Goal: Task Accomplishment & Management: Complete application form

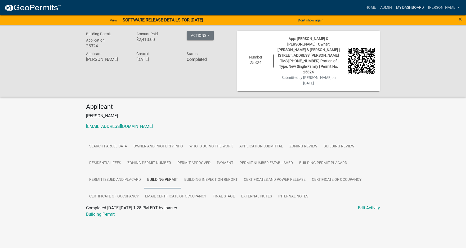
click at [426, 7] on link "My Dashboard" at bounding box center [410, 8] width 32 height 10
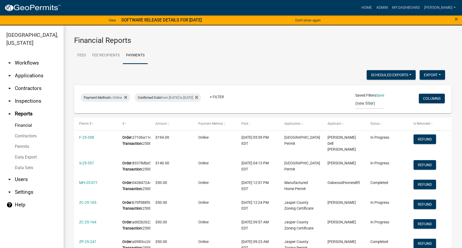
select select "3: 100"
click at [31, 74] on link "arrow_drop_down Applications" at bounding box center [32, 75] width 64 height 13
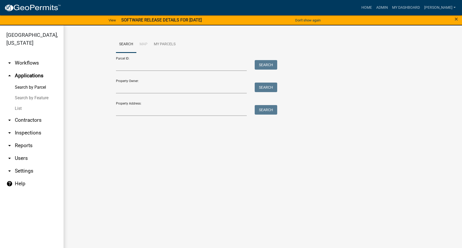
click at [20, 110] on link "List" at bounding box center [32, 108] width 64 height 11
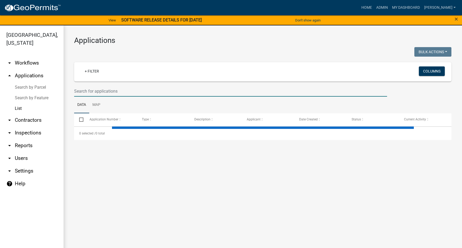
click at [95, 91] on input "text" at bounding box center [230, 91] width 313 height 11
select select "3: 100"
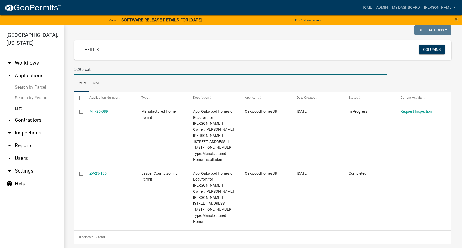
scroll to position [6, 0]
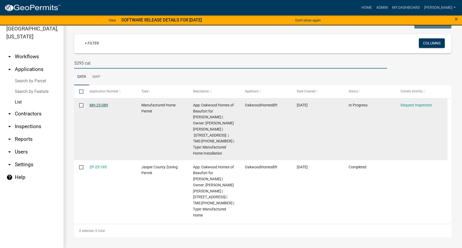
type input "5295 cat"
click at [97, 104] on link "MH-25-089" at bounding box center [99, 105] width 19 height 4
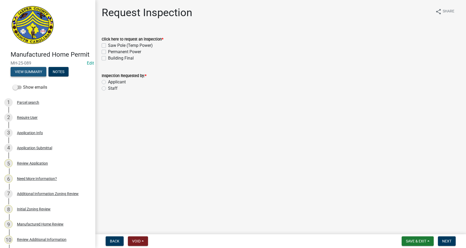
click at [25, 77] on button "View Summary" at bounding box center [29, 72] width 36 height 10
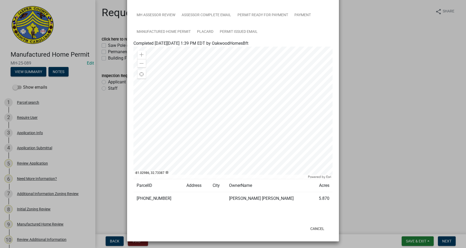
scroll to position [213, 0]
click at [321, 228] on button "Cancel" at bounding box center [317, 228] width 23 height 10
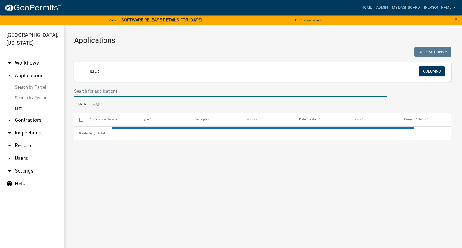
click at [85, 91] on input "text" at bounding box center [230, 91] width 313 height 11
select select "3: 100"
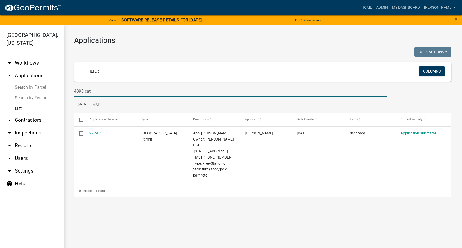
type input "4390 cat"
drag, startPoint x: 95, startPoint y: 91, endPoint x: 66, endPoint y: 92, distance: 28.9
click at [66, 92] on div "Applications Bulk Actions Void Expire Lock Withdraw + Filter Columns 4390 cat D…" at bounding box center [263, 116] width 399 height 183
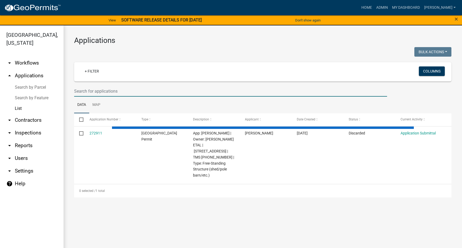
select select "3: 100"
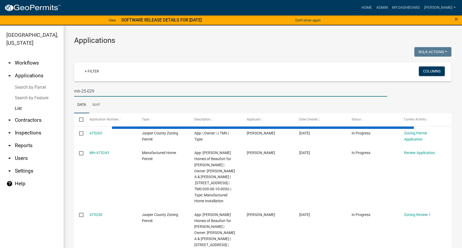
type input "mh-25-029"
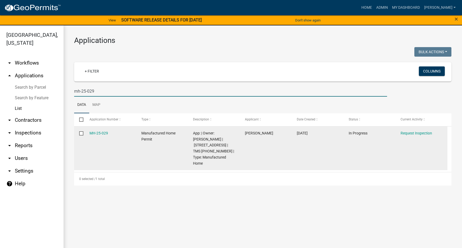
click at [82, 133] on input "checkbox" at bounding box center [80, 132] width 3 height 3
checkbox input "true"
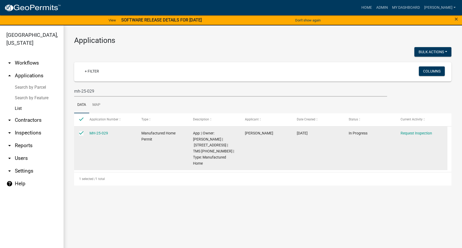
click at [80, 133] on input "checkbox" at bounding box center [80, 132] width 3 height 3
checkbox input "false"
click at [101, 133] on link "MH-25-029" at bounding box center [99, 133] width 19 height 4
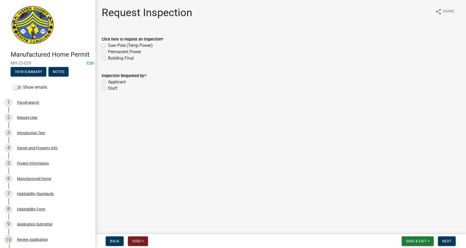
click at [108, 51] on label "Permanent Power" at bounding box center [124, 52] width 33 height 6
click at [108, 51] on input "Permanent Power" at bounding box center [109, 50] width 3 height 3
checkbox input "true"
checkbox input "false"
checkbox input "true"
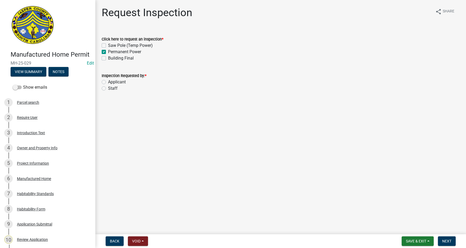
click at [108, 59] on label "Building Final" at bounding box center [121, 58] width 26 height 6
click at [108, 59] on input "Building Final" at bounding box center [109, 56] width 3 height 3
checkbox input "true"
checkbox input "false"
checkbox input "true"
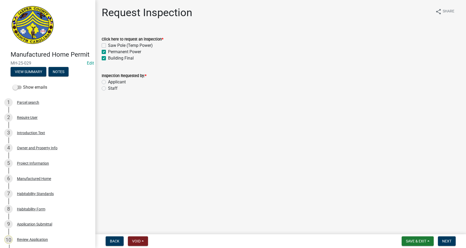
checkbox input "true"
click at [108, 81] on label "Applicant" at bounding box center [117, 82] width 18 height 6
click at [108, 81] on input "Applicant" at bounding box center [109, 80] width 3 height 3
radio input "true"
click at [447, 240] on span "Next" at bounding box center [447, 241] width 9 height 4
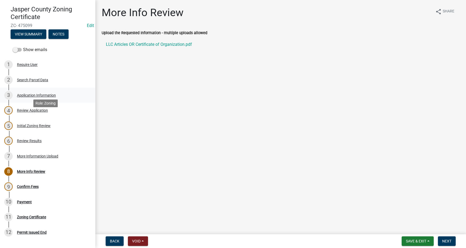
scroll to position [53, 0]
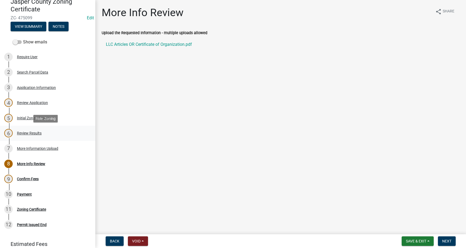
click at [31, 130] on div "6 Review Results" at bounding box center [45, 133] width 83 height 8
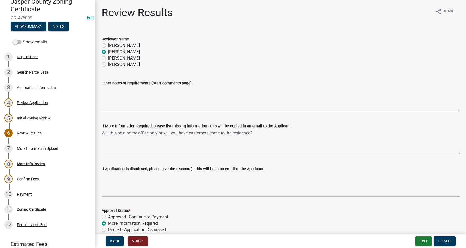
scroll to position [27, 0]
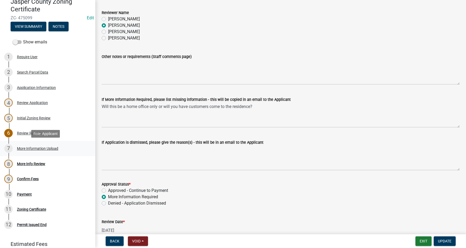
click at [35, 150] on div "More Information Upload" at bounding box center [37, 149] width 41 height 4
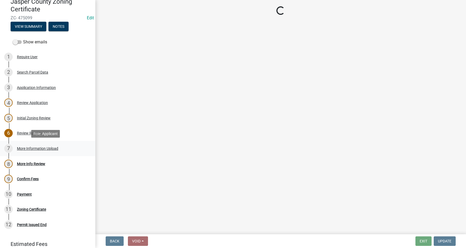
scroll to position [0, 0]
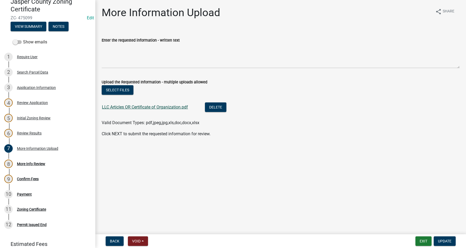
click at [140, 106] on link "LLC Articles OR Certificate of Organization.pdf" at bounding box center [145, 107] width 86 height 5
click at [27, 134] on div "Review Results" at bounding box center [29, 133] width 25 height 4
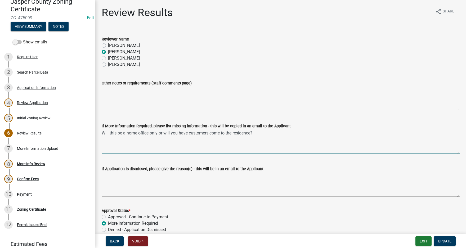
drag, startPoint x: 103, startPoint y: 133, endPoint x: 284, endPoint y: 133, distance: 181.8
click at [284, 133] on textarea "Will this be a home office only or will you have customers come to the residenc…" at bounding box center [281, 141] width 358 height 25
drag, startPoint x: 23, startPoint y: 165, endPoint x: 28, endPoint y: 163, distance: 5.7
click at [22, 165] on div "More Info Review" at bounding box center [31, 164] width 28 height 4
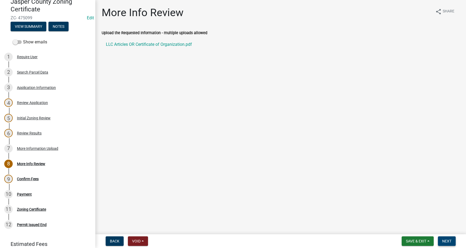
click at [449, 239] on span "Next" at bounding box center [447, 241] width 9 height 4
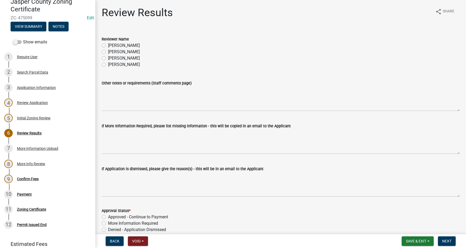
click at [108, 51] on label "[PERSON_NAME]" at bounding box center [124, 52] width 32 height 6
click at [108, 51] on input "[PERSON_NAME]" at bounding box center [109, 50] width 3 height 3
radio input "true"
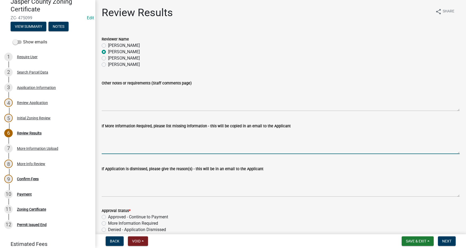
click at [114, 136] on textarea "If More Information Required, please list missing information - this will be co…" at bounding box center [281, 141] width 358 height 25
paste textarea "Will this be a home office only or will you have customers come to the residenc…"
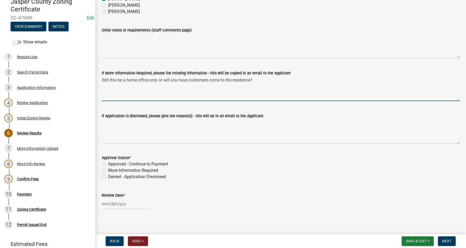
scroll to position [56, 0]
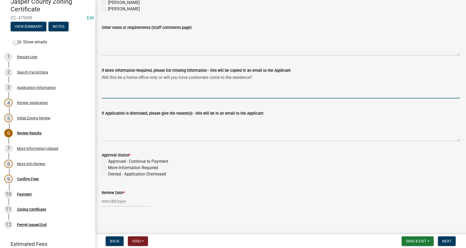
type textarea "Will this be a home office only or will you have customers come to the residenc…"
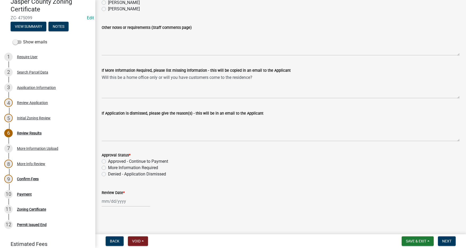
click at [108, 167] on label "More Information Required" at bounding box center [133, 168] width 50 height 6
click at [108, 167] on input "More Information Required" at bounding box center [109, 166] width 3 height 3
radio input "true"
select select "9"
select select "2025"
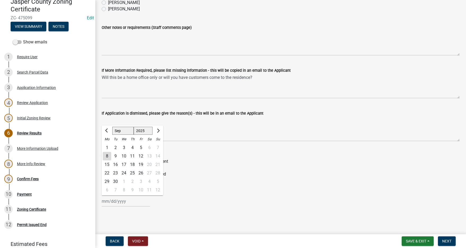
click at [114, 201] on div "[PERSON_NAME] Feb Mar Apr [PERSON_NAME][DATE] Oct Nov [DATE] 1526 1527 1528 152…" at bounding box center [126, 201] width 49 height 11
click at [107, 156] on div "8" at bounding box center [107, 156] width 8 height 8
type input "[DATE]"
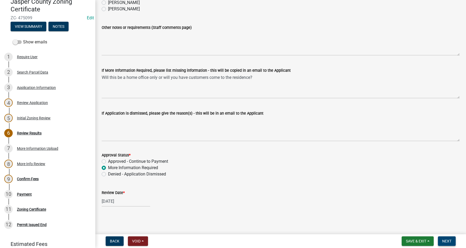
click at [449, 242] on span "Next" at bounding box center [447, 241] width 9 height 4
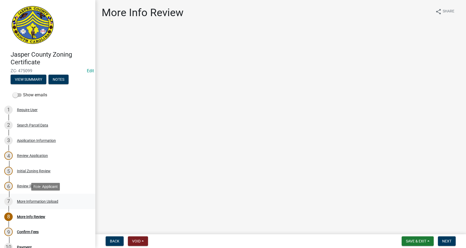
click at [43, 204] on div "7 More Information Upload" at bounding box center [45, 201] width 83 height 8
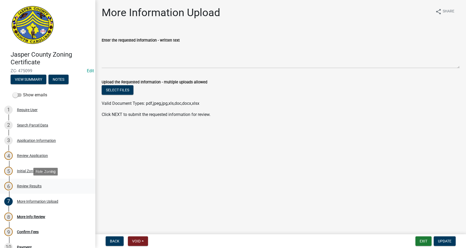
click at [32, 185] on div "Review Results" at bounding box center [29, 186] width 25 height 4
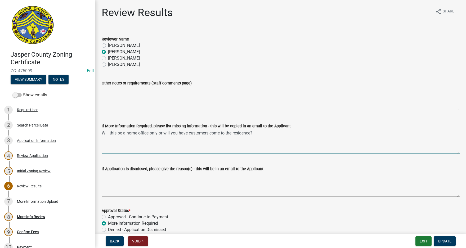
drag, startPoint x: 102, startPoint y: 133, endPoint x: 292, endPoint y: 129, distance: 189.3
click at [292, 129] on form "If More Information Required, please list missing information - this will be co…" at bounding box center [281, 138] width 358 height 31
click at [36, 215] on div "More Info Review" at bounding box center [31, 217] width 28 height 4
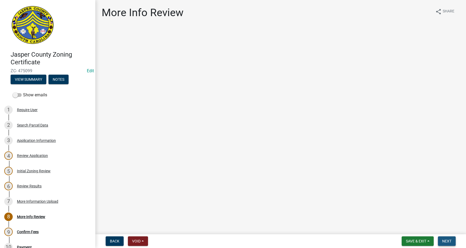
click at [454, 241] on button "Next" at bounding box center [447, 242] width 18 height 10
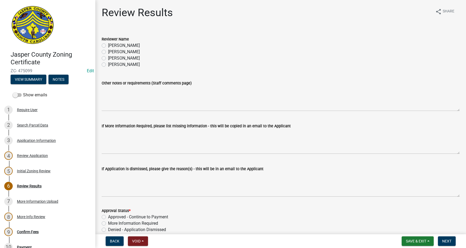
click at [108, 52] on label "[PERSON_NAME]" at bounding box center [124, 52] width 32 height 6
click at [108, 52] on input "[PERSON_NAME]" at bounding box center [109, 50] width 3 height 3
radio input "true"
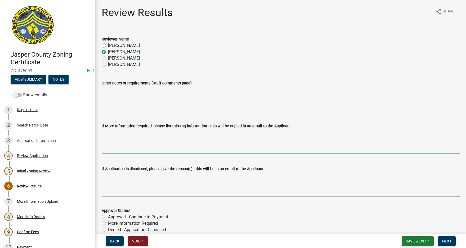
click at [122, 135] on textarea "If More Information Required, please list missing information - this will be co…" at bounding box center [281, 141] width 358 height 25
paste textarea "Will this be a home office only or will you have customers come to the residenc…"
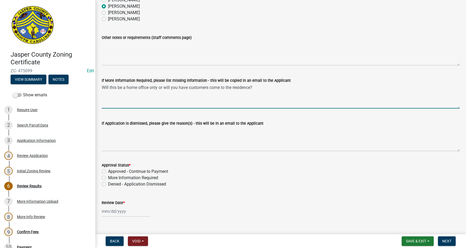
scroll to position [53, 0]
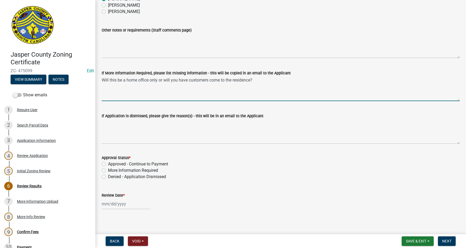
type textarea "Will this be a home office only or will you have customers come to the residenc…"
click at [108, 170] on label "More Information Required" at bounding box center [133, 171] width 50 height 6
click at [108, 170] on input "More Information Required" at bounding box center [109, 169] width 3 height 3
radio input "true"
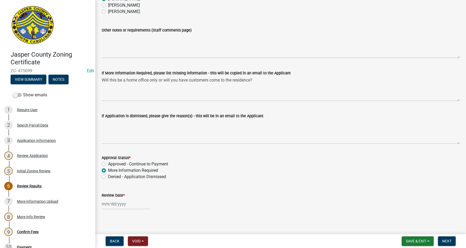
select select "9"
select select "2025"
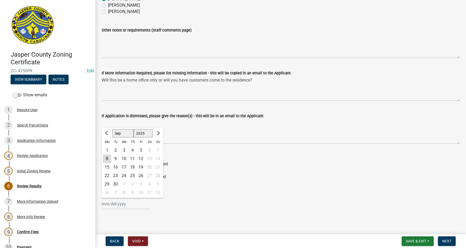
click at [115, 207] on div "[PERSON_NAME] Feb Mar Apr [PERSON_NAME][DATE] Oct Nov [DATE] 1526 1527 1528 152…" at bounding box center [126, 204] width 49 height 11
click at [108, 157] on div "8" at bounding box center [107, 159] width 8 height 8
type input "[DATE]"
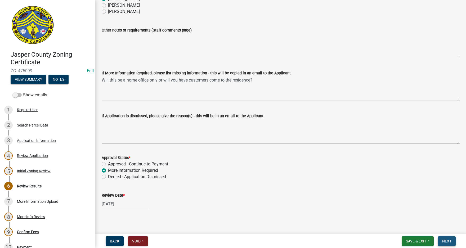
click at [447, 237] on button "Next" at bounding box center [447, 242] width 18 height 10
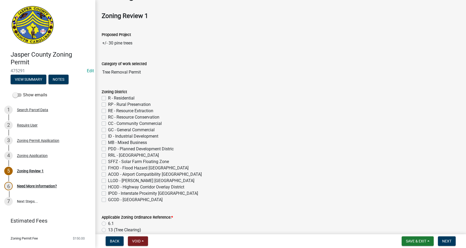
scroll to position [27, 0]
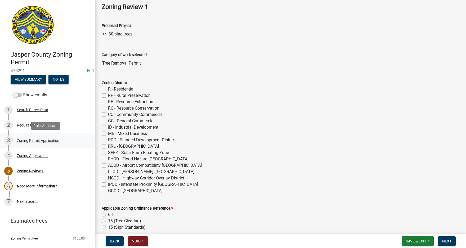
click at [38, 140] on div "Zoning Permit Application" at bounding box center [38, 141] width 42 height 4
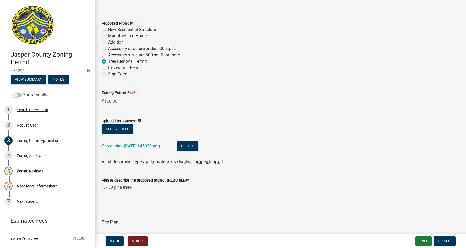
scroll to position [477, 0]
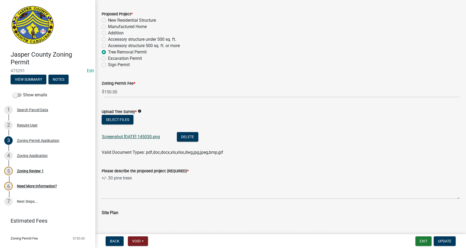
click at [145, 138] on link "Screenshot [DATE] 145030.png" at bounding box center [131, 136] width 58 height 5
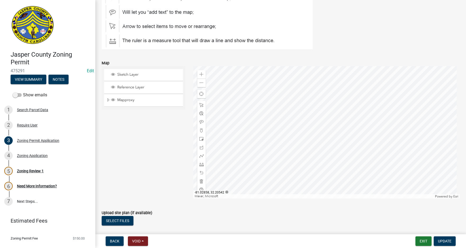
scroll to position [769, 0]
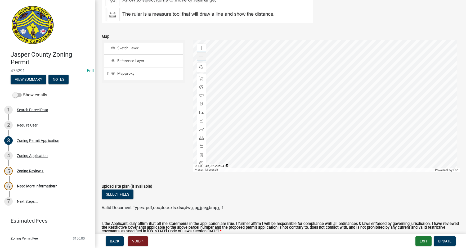
click at [201, 57] on span at bounding box center [202, 56] width 4 height 4
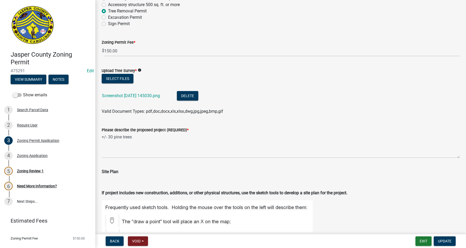
scroll to position [545, 0]
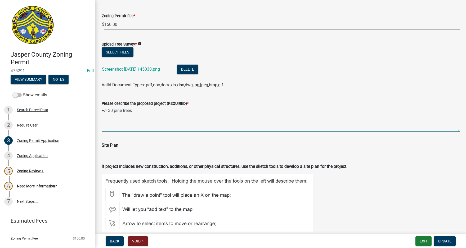
click at [136, 111] on textarea "+/- 30 pine trees" at bounding box center [281, 119] width 358 height 25
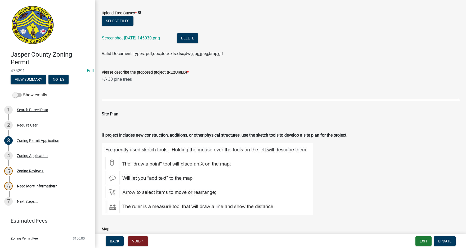
scroll to position [518, 0]
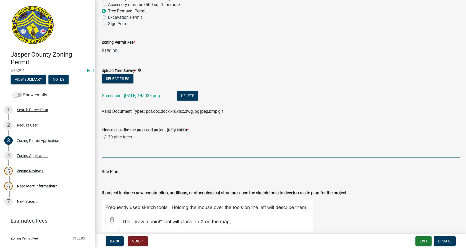
drag, startPoint x: 102, startPoint y: 137, endPoint x: 109, endPoint y: 137, distance: 6.6
click at [109, 137] on textarea "+/- 30 pine trees" at bounding box center [281, 145] width 358 height 25
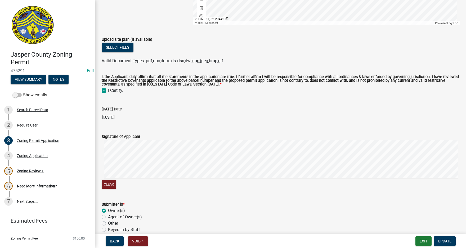
scroll to position [942, 0]
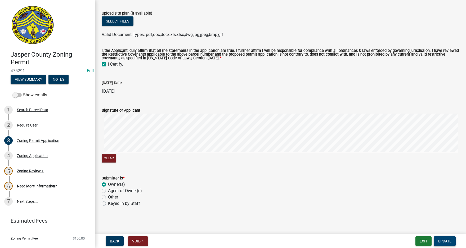
type textarea "Remove about 30 pine trees for access road and homesite. Will leave buffer arou…"
click at [449, 241] on span "Update" at bounding box center [445, 241] width 14 height 4
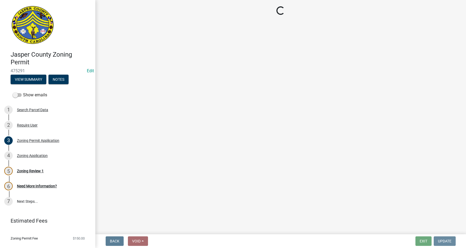
scroll to position [0, 0]
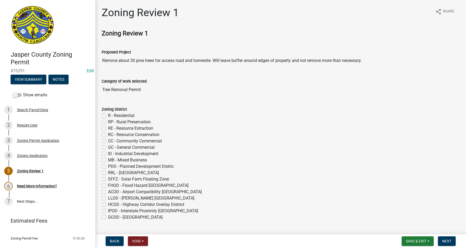
click at [108, 114] on label "R - Residential" at bounding box center [121, 116] width 27 height 6
click at [108, 114] on input "R - Residential" at bounding box center [109, 114] width 3 height 3
checkbox input "true"
checkbox input "false"
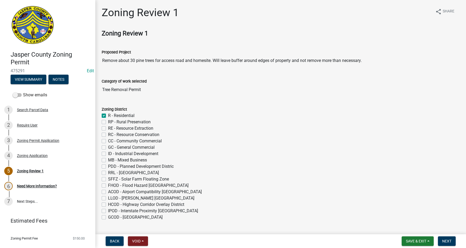
checkbox input "false"
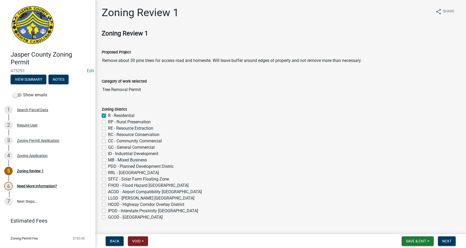
checkbox input "false"
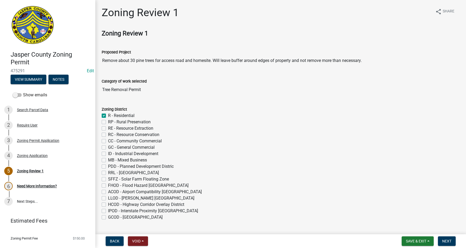
checkbox input "false"
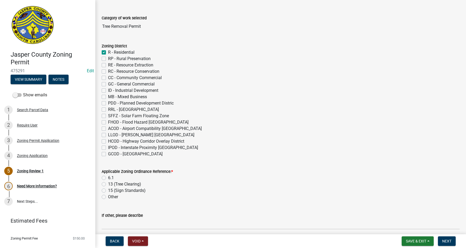
scroll to position [133, 0]
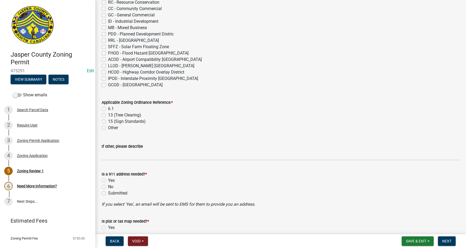
click at [108, 115] on label "13 (Tree Clearing)" at bounding box center [124, 115] width 33 height 6
click at [108, 115] on input "13 (Tree Clearing)" at bounding box center [109, 113] width 3 height 3
radio input "true"
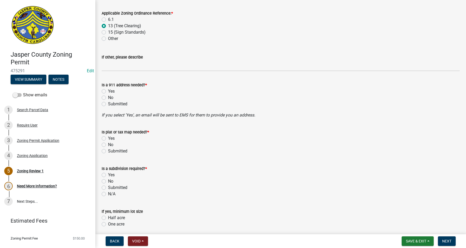
scroll to position [265, 0]
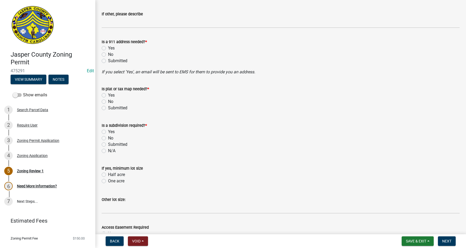
click at [108, 55] on label "No" at bounding box center [110, 54] width 5 height 6
click at [108, 55] on input "No" at bounding box center [109, 52] width 3 height 3
radio input "true"
click at [104, 104] on div "No" at bounding box center [281, 102] width 358 height 6
click at [103, 135] on div "Yes" at bounding box center [281, 132] width 358 height 6
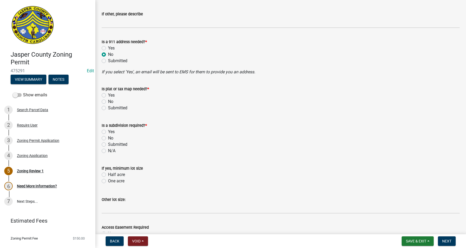
click at [108, 102] on label "No" at bounding box center [110, 102] width 5 height 6
click at [108, 102] on input "No" at bounding box center [109, 100] width 3 height 3
radio input "true"
click at [108, 138] on label "No" at bounding box center [110, 138] width 5 height 6
click at [108, 138] on input "No" at bounding box center [109, 136] width 3 height 3
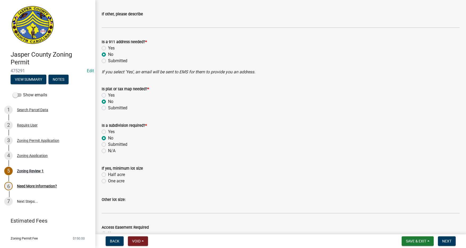
radio input "true"
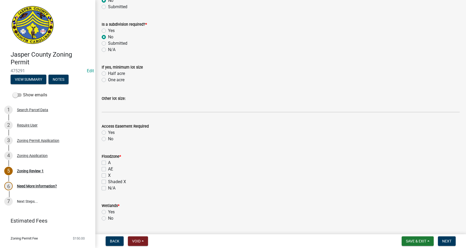
scroll to position [398, 0]
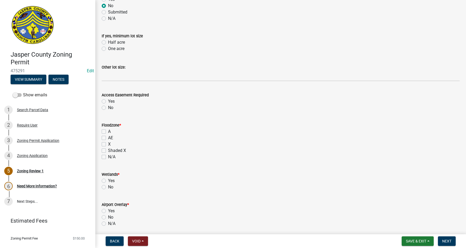
click at [108, 108] on label "No" at bounding box center [110, 108] width 5 height 6
click at [108, 108] on input "No" at bounding box center [109, 106] width 3 height 3
radio input "true"
click at [108, 156] on label "N/A" at bounding box center [111, 157] width 7 height 6
click at [108, 156] on input "N/A" at bounding box center [109, 155] width 3 height 3
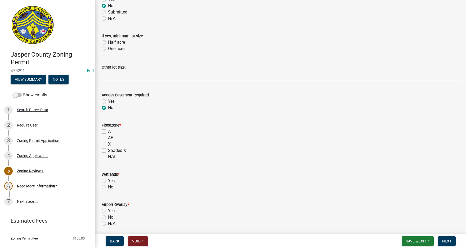
checkbox input "true"
checkbox input "false"
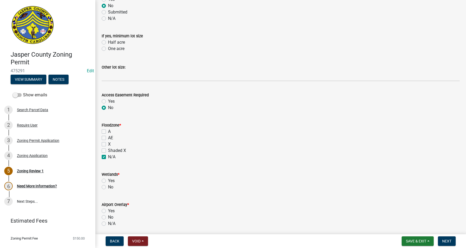
checkbox input "true"
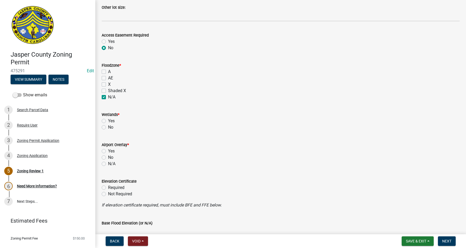
scroll to position [477, 0]
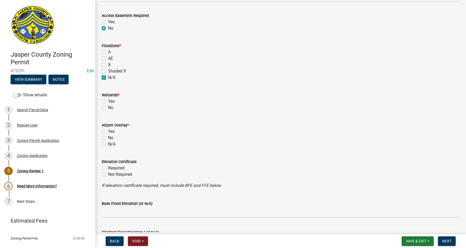
click at [108, 107] on label "No" at bounding box center [110, 108] width 5 height 6
click at [108, 107] on input "No" at bounding box center [109, 106] width 3 height 3
radio input "true"
click at [108, 143] on label "N/A" at bounding box center [111, 144] width 7 height 6
click at [108, 143] on input "N/A" at bounding box center [109, 142] width 3 height 3
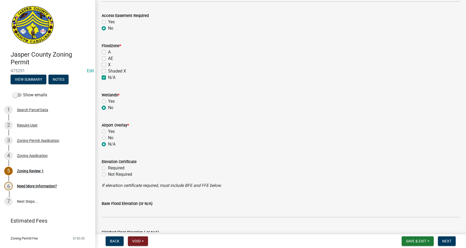
radio input "true"
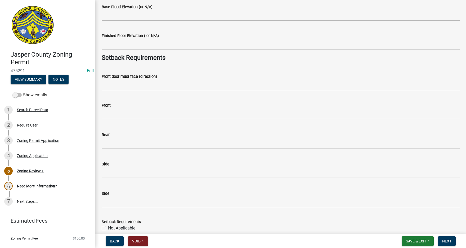
scroll to position [742, 0]
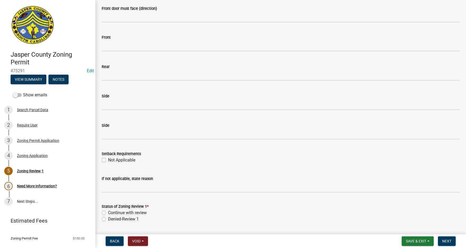
click at [108, 161] on label "Not Applicable" at bounding box center [121, 160] width 27 height 6
click at [108, 161] on input "Not Applicable" at bounding box center [109, 158] width 3 height 3
checkbox input "true"
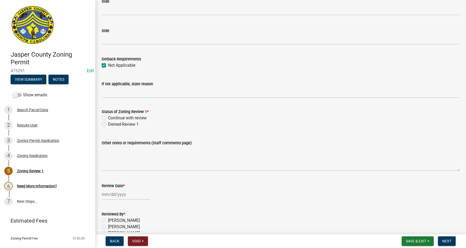
scroll to position [848, 0]
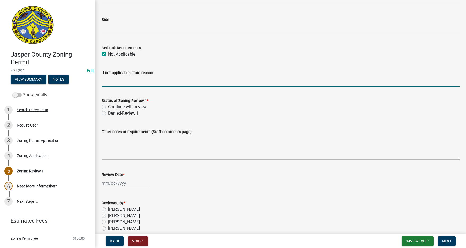
click at [133, 81] on input "If not applicable, state reason" at bounding box center [281, 81] width 358 height 11
type input "Tree Clearing Only"
click at [108, 106] on label "Continue with review" at bounding box center [127, 107] width 39 height 6
click at [108, 106] on input "Continue with review" at bounding box center [109, 105] width 3 height 3
radio input "true"
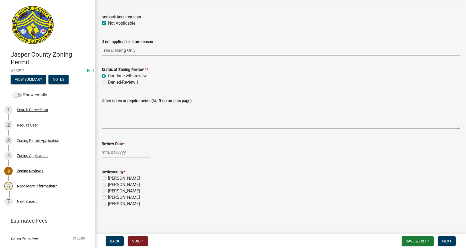
scroll to position [879, 0]
click at [119, 153] on div at bounding box center [126, 152] width 49 height 11
select select "9"
select select "2025"
click at [106, 187] on div "8" at bounding box center [107, 189] width 8 height 8
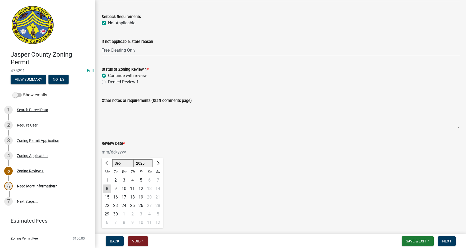
type input "[DATE]"
click at [108, 204] on label "[PERSON_NAME]" at bounding box center [124, 204] width 32 height 6
click at [108, 204] on input "[PERSON_NAME]" at bounding box center [109, 202] width 3 height 3
radio input "true"
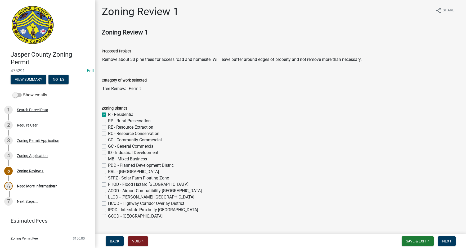
scroll to position [0, 0]
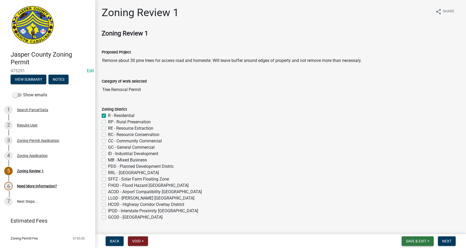
click at [428, 243] on button "Save & Exit" at bounding box center [418, 242] width 32 height 10
click at [408, 214] on button "Save" at bounding box center [413, 215] width 42 height 13
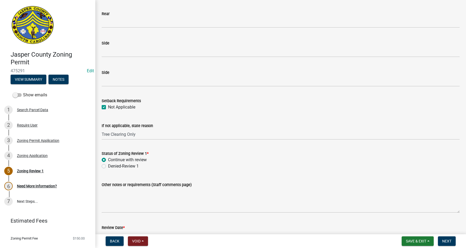
scroll to position [879, 0]
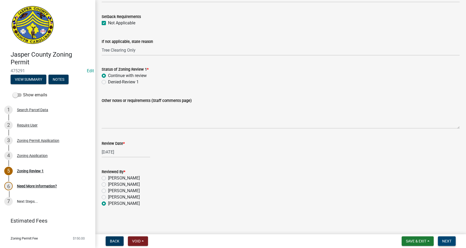
click at [450, 241] on span "Next" at bounding box center [447, 241] width 9 height 4
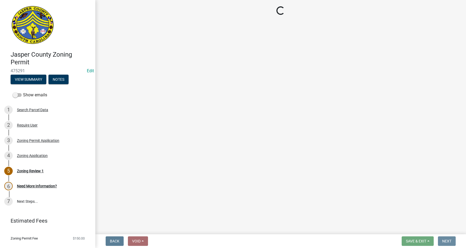
scroll to position [0, 0]
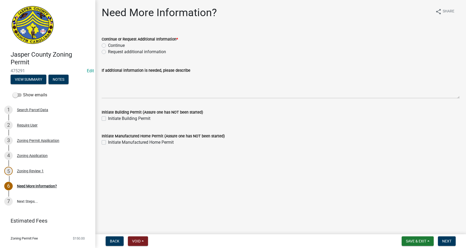
click at [108, 45] on label "Continue" at bounding box center [116, 45] width 17 height 6
click at [108, 45] on input "Continue" at bounding box center [109, 43] width 3 height 3
radio input "true"
click at [454, 243] on button "Next" at bounding box center [447, 242] width 18 height 10
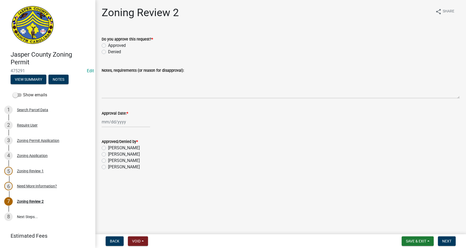
click at [108, 46] on label "Approved" at bounding box center [117, 45] width 18 height 6
click at [108, 46] on input "Approved" at bounding box center [109, 43] width 3 height 3
radio input "true"
select select "9"
select select "2025"
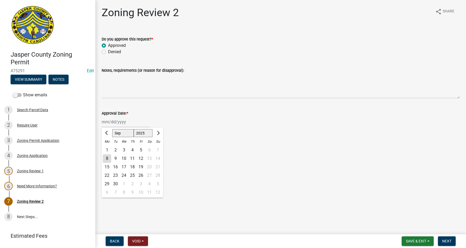
click at [114, 121] on div "Jan Feb Mar Apr May Jun Jul Aug Sep Oct Nov Dec 1525 1526 1527 1528 1529 1530 1…" at bounding box center [126, 122] width 49 height 11
click at [103, 158] on div "8" at bounding box center [107, 159] width 8 height 8
type input "[DATE]"
click at [102, 155] on div "Approved/Denied by * Lisa Wagner Tara Hayes Stephanie Oviedo Ciara Chapman" at bounding box center [281, 151] width 366 height 38
click at [108, 154] on label "[PERSON_NAME]" at bounding box center [124, 154] width 32 height 6
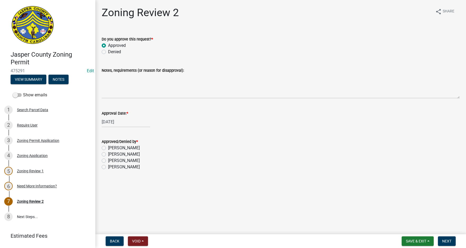
click at [108, 154] on input "[PERSON_NAME]" at bounding box center [109, 152] width 3 height 3
radio input "true"
click at [443, 241] on span "Next" at bounding box center [447, 241] width 9 height 4
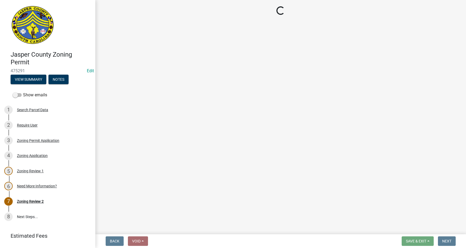
select select "3: 3"
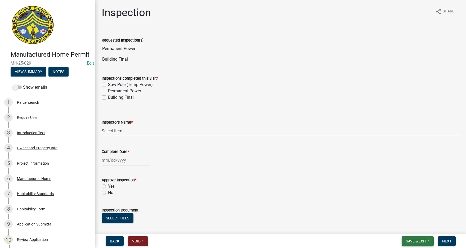
click at [430, 242] on button "Save & Exit" at bounding box center [418, 242] width 32 height 10
click at [407, 227] on button "Save & Exit" at bounding box center [413, 227] width 42 height 13
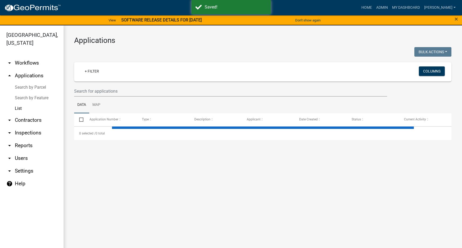
select select "3: 100"
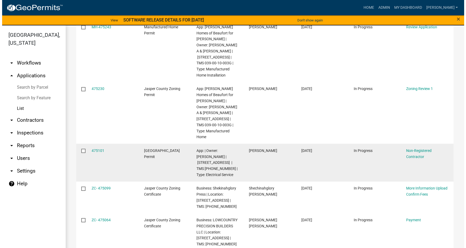
scroll to position [239, 0]
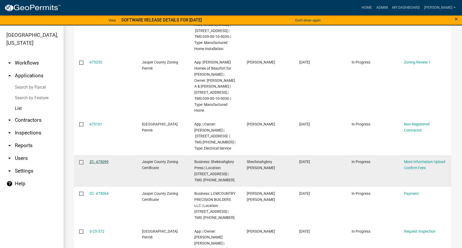
click at [100, 160] on link "ZC- 475099" at bounding box center [99, 162] width 19 height 4
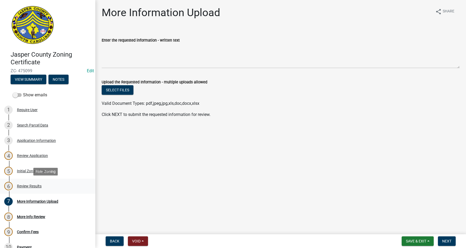
click at [30, 187] on div "Review Results" at bounding box center [29, 186] width 25 height 4
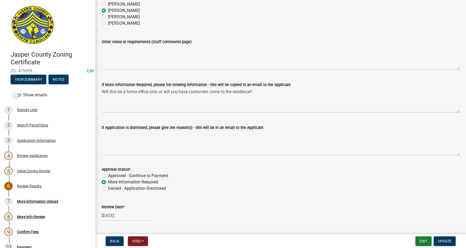
scroll to position [53, 0]
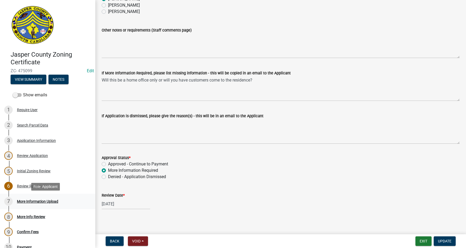
click at [38, 201] on div "More Information Upload" at bounding box center [37, 202] width 41 height 4
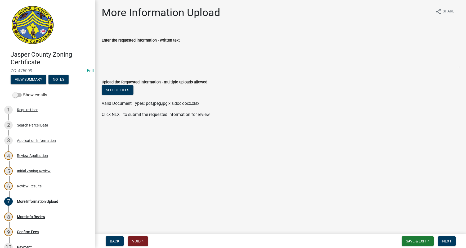
click at [104, 50] on textarea "Enter the requested information - written text" at bounding box center [281, 55] width 358 height 25
paste textarea "Thank you for reviewing my application. In response to your question, this busi…"
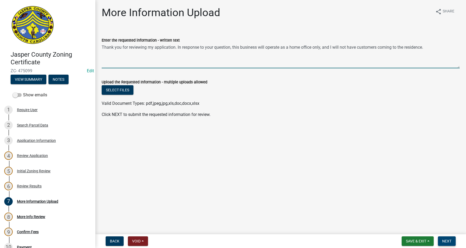
type textarea "Thank you for reviewing my application. In response to your question, this busi…"
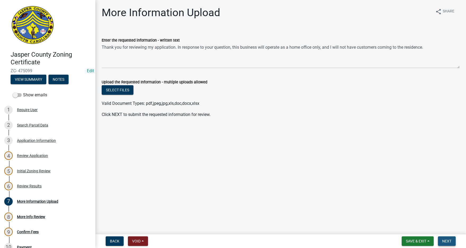
click at [448, 241] on span "Next" at bounding box center [447, 241] width 9 height 4
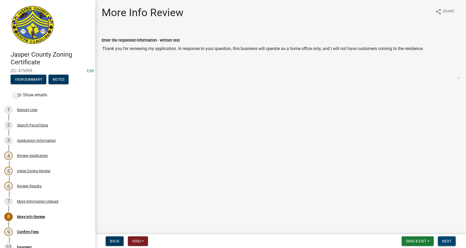
click at [453, 239] on button "Next" at bounding box center [447, 242] width 18 height 10
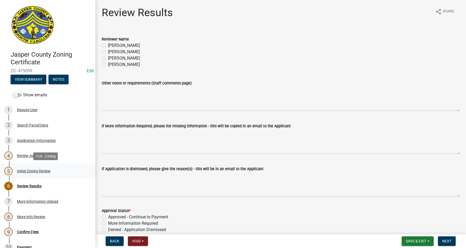
click at [33, 171] on div "Initial Zoning Review" at bounding box center [34, 171] width 34 height 4
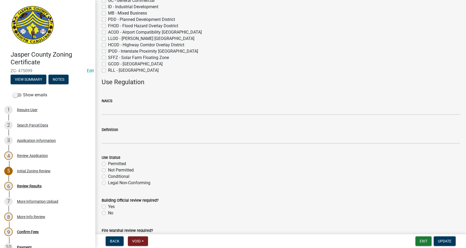
scroll to position [80, 0]
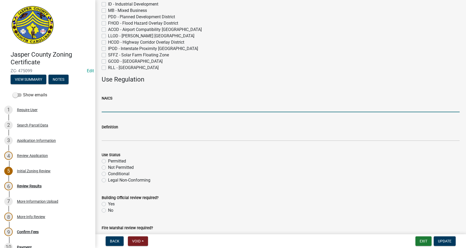
click at [109, 107] on input "NAICS" at bounding box center [281, 107] width 358 height 11
type input "NA"
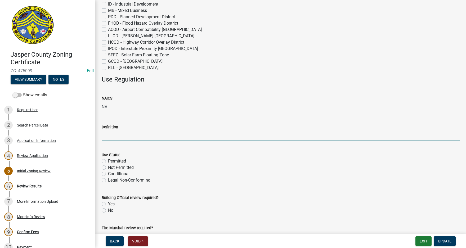
click at [111, 137] on input "Definition" at bounding box center [281, 135] width 358 height 11
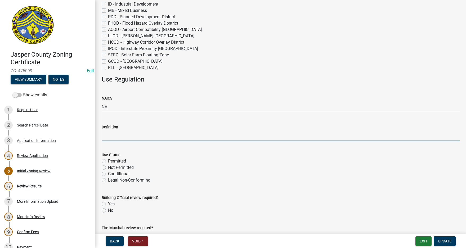
type input "Home Occupation"
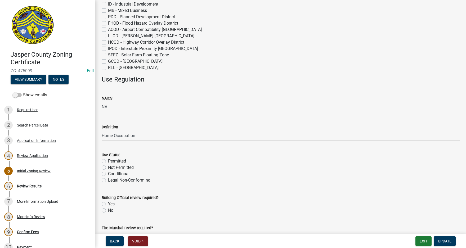
click at [108, 175] on label "Conditional" at bounding box center [118, 174] width 21 height 6
click at [108, 174] on input "Conditional" at bounding box center [109, 172] width 3 height 3
radio input "true"
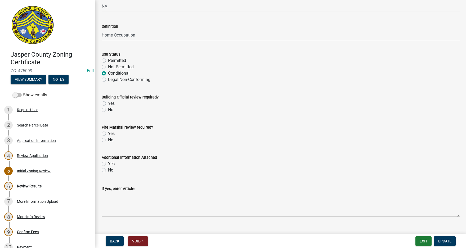
scroll to position [190, 0]
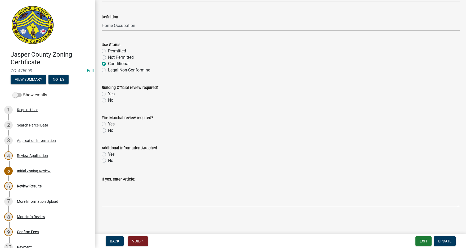
click at [108, 101] on label "No" at bounding box center [110, 100] width 5 height 6
click at [108, 101] on input "No" at bounding box center [109, 98] width 3 height 3
radio input "true"
click at [108, 130] on label "No" at bounding box center [110, 130] width 5 height 6
click at [108, 130] on input "No" at bounding box center [109, 128] width 3 height 3
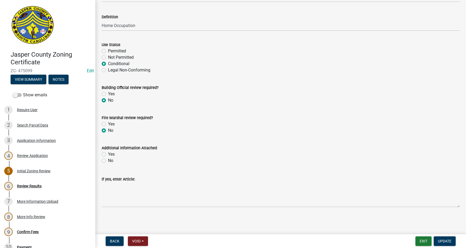
radio input "true"
click at [108, 154] on label "Yes" at bounding box center [111, 154] width 7 height 6
click at [108, 154] on input "Yes" at bounding box center [109, 152] width 3 height 3
radio input "true"
drag, startPoint x: 353, startPoint y: 68, endPoint x: 344, endPoint y: 68, distance: 9.0
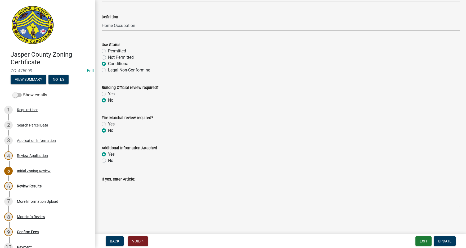
click at [353, 68] on div "Legal Non-Conforming" at bounding box center [281, 70] width 358 height 6
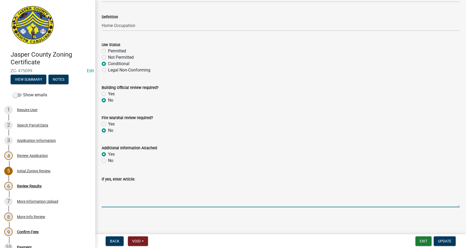
click at [107, 186] on textarea "If yes, enter Article:" at bounding box center [281, 195] width 358 height 25
paste textarea "11:7.36 Home Occupation: Home occupations, as defined by this Ordinance, shall …"
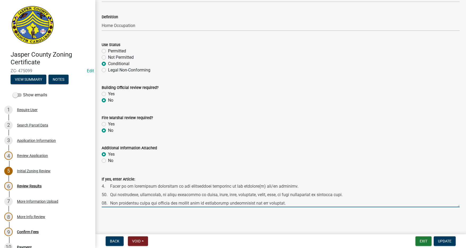
scroll to position [85, 0]
type textarea "11:7.36 Home Occupation: Home occupations, as defined by this Ordinance, shall …"
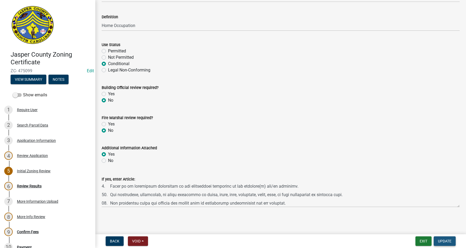
click at [449, 243] on span "Update" at bounding box center [445, 241] width 14 height 4
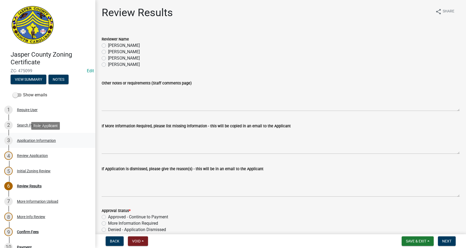
click at [31, 138] on div "3 Application Information" at bounding box center [45, 140] width 83 height 8
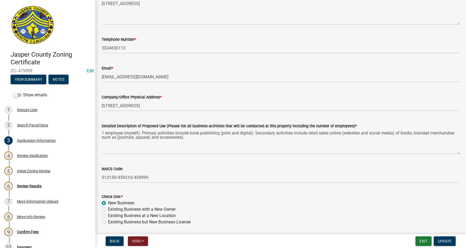
scroll to position [133, 0]
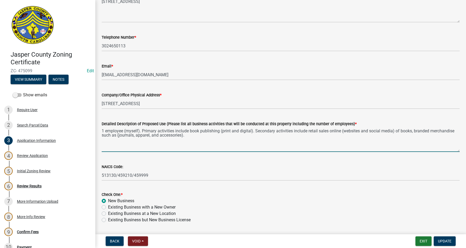
drag, startPoint x: 102, startPoint y: 129, endPoint x: 134, endPoint y: 130, distance: 31.5
click at [102, 129] on textarea "1 employee (myself). Primary activities include book publishing (print and digi…" at bounding box center [281, 139] width 358 height 25
type textarea "Home Office. 1 employee (myself). Primary activities include book publishing (p…"
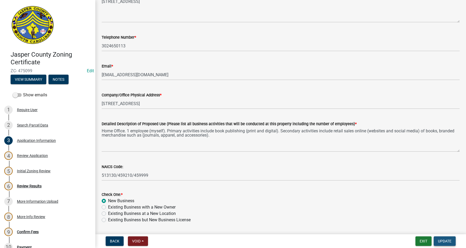
click at [450, 239] on button "Update" at bounding box center [445, 242] width 22 height 10
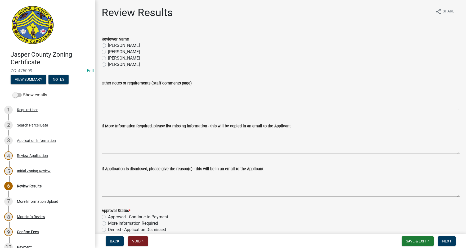
click at [108, 52] on label "[PERSON_NAME]" at bounding box center [124, 52] width 32 height 6
click at [108, 52] on input "[PERSON_NAME]" at bounding box center [109, 50] width 3 height 3
radio input "true"
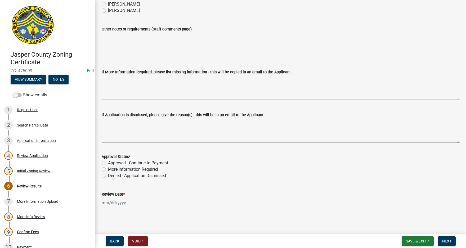
scroll to position [56, 0]
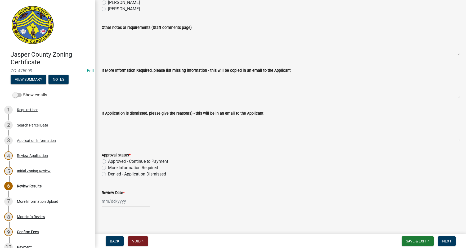
click at [108, 160] on label "Approved - Continue to Payment" at bounding box center [138, 161] width 60 height 6
click at [108, 160] on input "Approved - Continue to Payment" at bounding box center [109, 159] width 3 height 3
radio input "true"
click at [115, 202] on div at bounding box center [126, 201] width 49 height 11
select select "9"
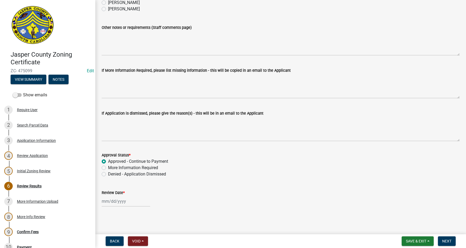
select select "2025"
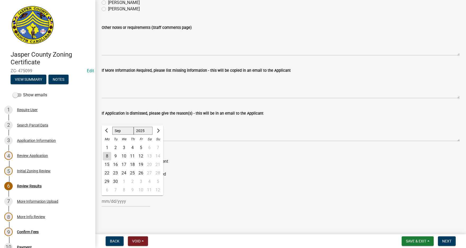
click at [108, 155] on div "8" at bounding box center [107, 156] width 8 height 8
type input "[DATE]"
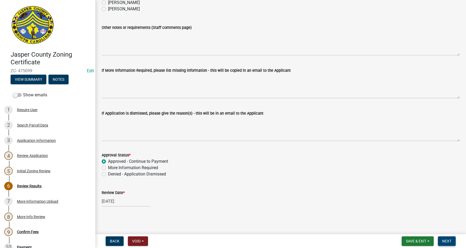
click at [451, 241] on span "Next" at bounding box center [447, 241] width 9 height 4
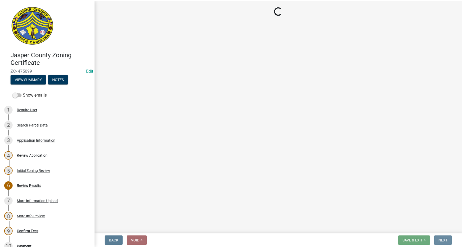
scroll to position [0, 0]
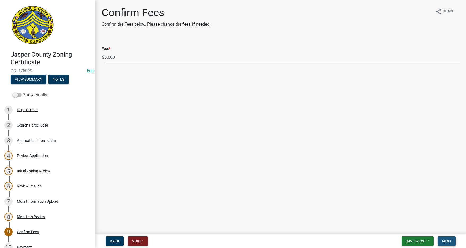
click at [448, 239] on button "Next" at bounding box center [447, 242] width 18 height 10
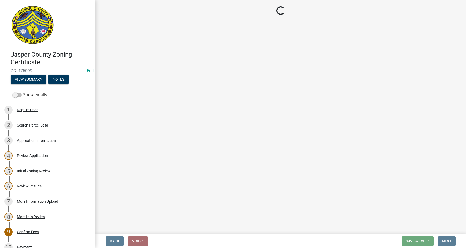
select select "3: 3"
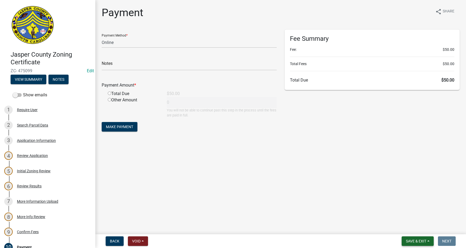
click at [415, 241] on span "Save & Exit" at bounding box center [416, 241] width 20 height 4
click at [408, 226] on button "Save & Exit" at bounding box center [413, 227] width 42 height 13
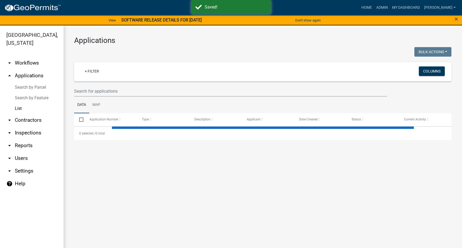
select select "3: 100"
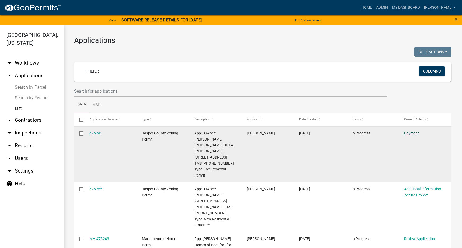
click at [416, 132] on link "Payment" at bounding box center [411, 133] width 15 height 4
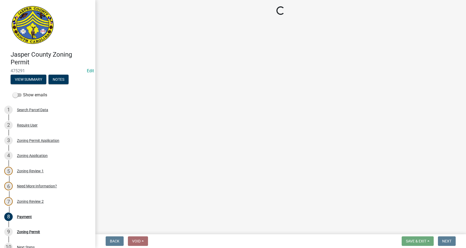
select select "3: 3"
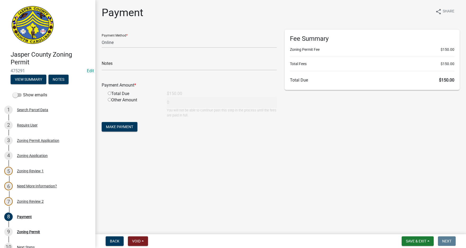
click at [110, 92] on input "radio" at bounding box center [109, 93] width 3 height 3
radio input "true"
type input "150"
click at [117, 41] on select "Credit Card POS Check Cash Online" at bounding box center [189, 42] width 175 height 11
select select "2: 1"
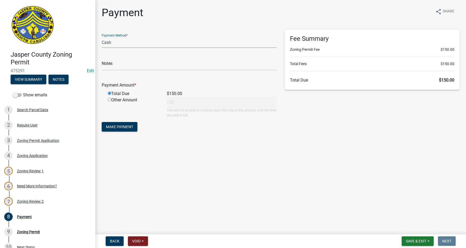
click at [102, 37] on select "Credit Card POS Check Cash Online" at bounding box center [189, 42] width 175 height 11
click at [125, 126] on span "Make Payment" at bounding box center [119, 127] width 27 height 4
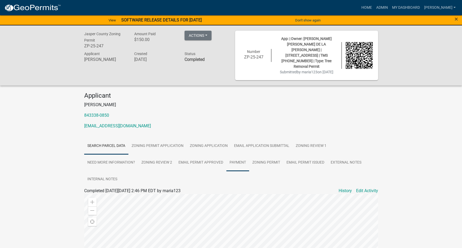
click at [243, 155] on link "Payment" at bounding box center [238, 163] width 23 height 17
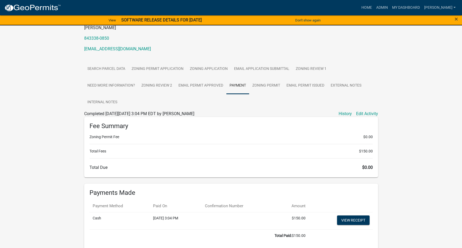
scroll to position [91, 0]
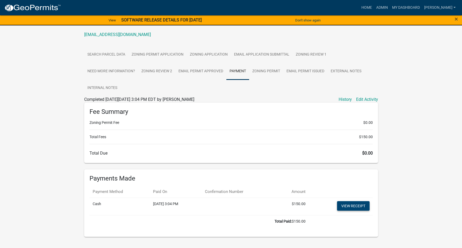
click at [356, 201] on link "View receipt" at bounding box center [353, 206] width 33 height 10
click at [262, 63] on link "Zoning Permit" at bounding box center [266, 71] width 34 height 17
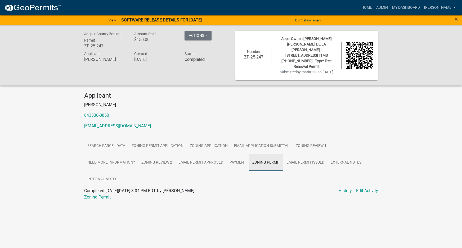
scroll to position [0, 0]
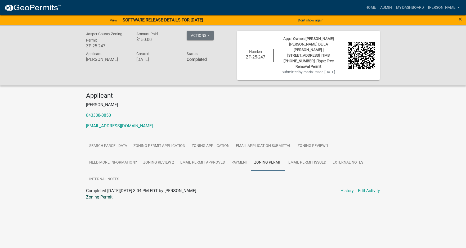
click at [100, 195] on link "Zoning Permit" at bounding box center [99, 197] width 27 height 5
click at [378, 8] on link "Home" at bounding box center [371, 8] width 15 height 10
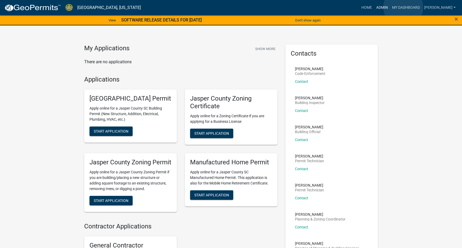
click at [390, 7] on link "Admin" at bounding box center [383, 8] width 16 height 10
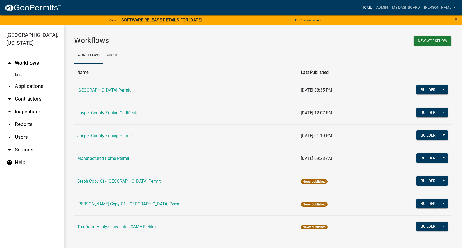
click at [375, 5] on link "Home" at bounding box center [367, 8] width 15 height 10
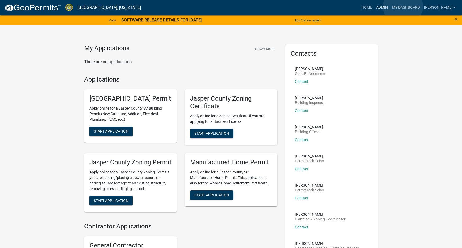
click at [390, 7] on link "Admin" at bounding box center [383, 8] width 16 height 10
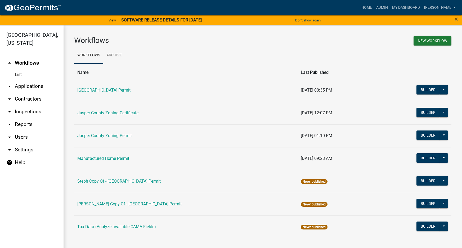
click at [28, 85] on link "arrow_drop_down Applications" at bounding box center [32, 86] width 64 height 13
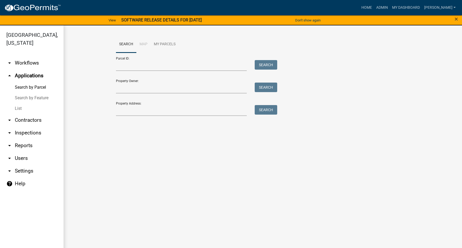
click at [17, 108] on link "List" at bounding box center [32, 108] width 64 height 11
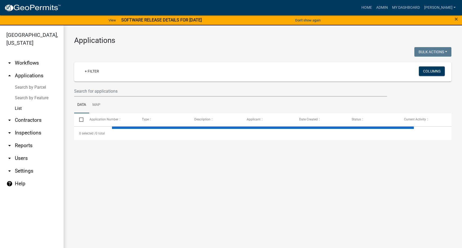
select select "3: 100"
